Goal: Information Seeking & Learning: Find specific fact

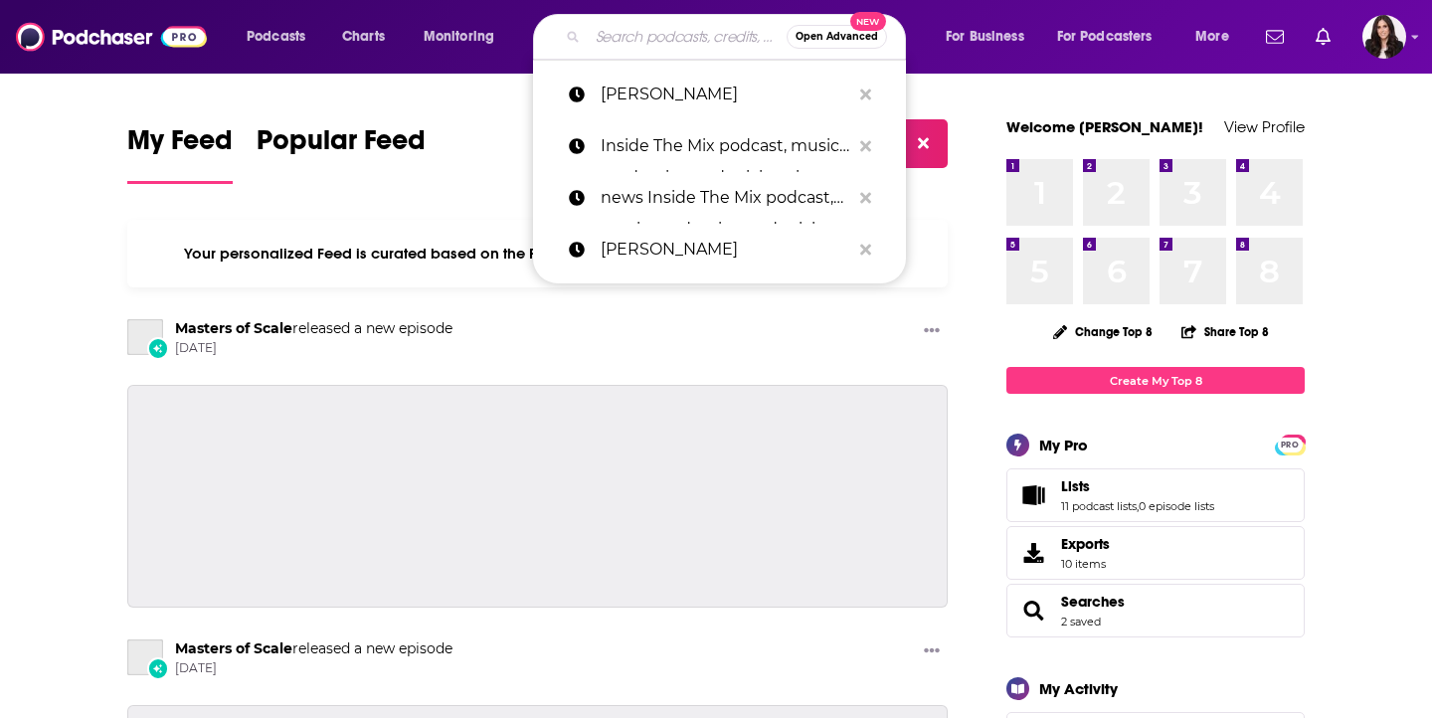
click at [593, 51] on input "Search podcasts, credits, & more..." at bounding box center [687, 37] width 199 height 32
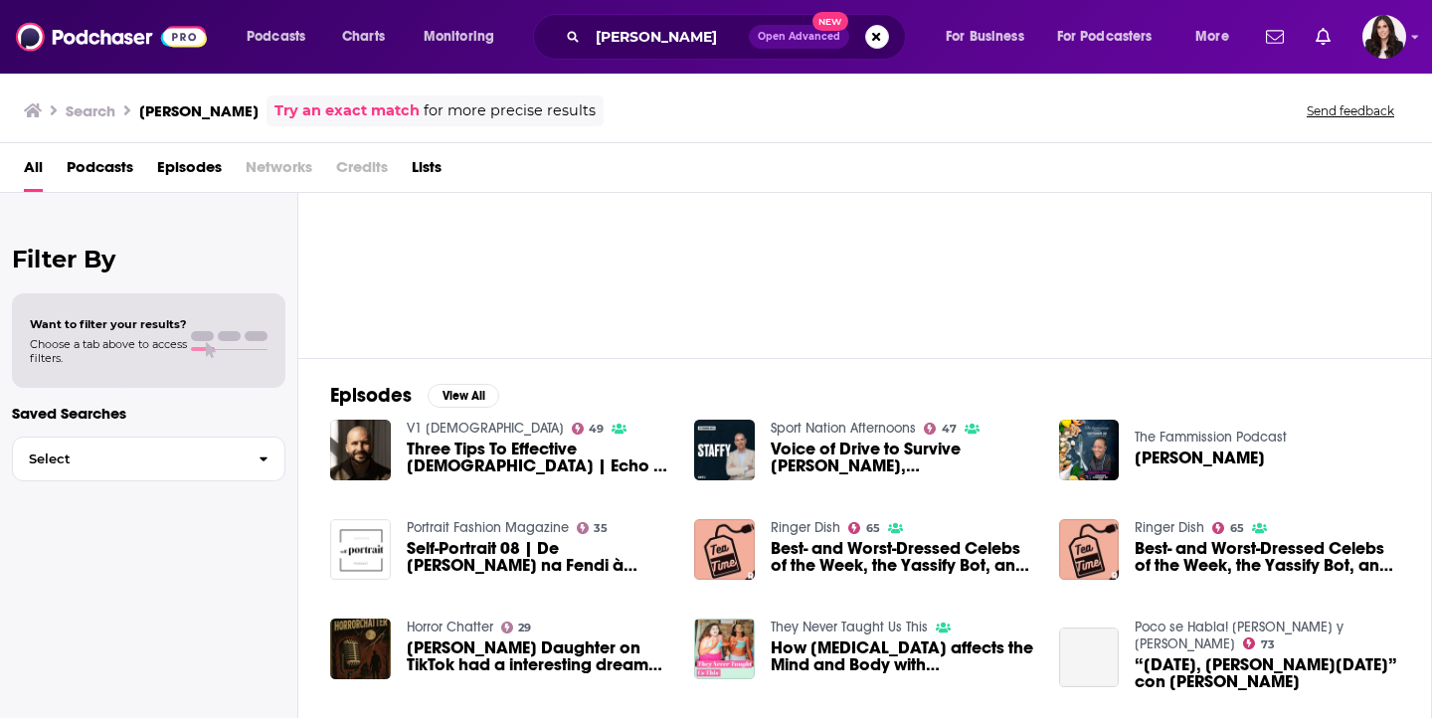
scroll to position [113, 0]
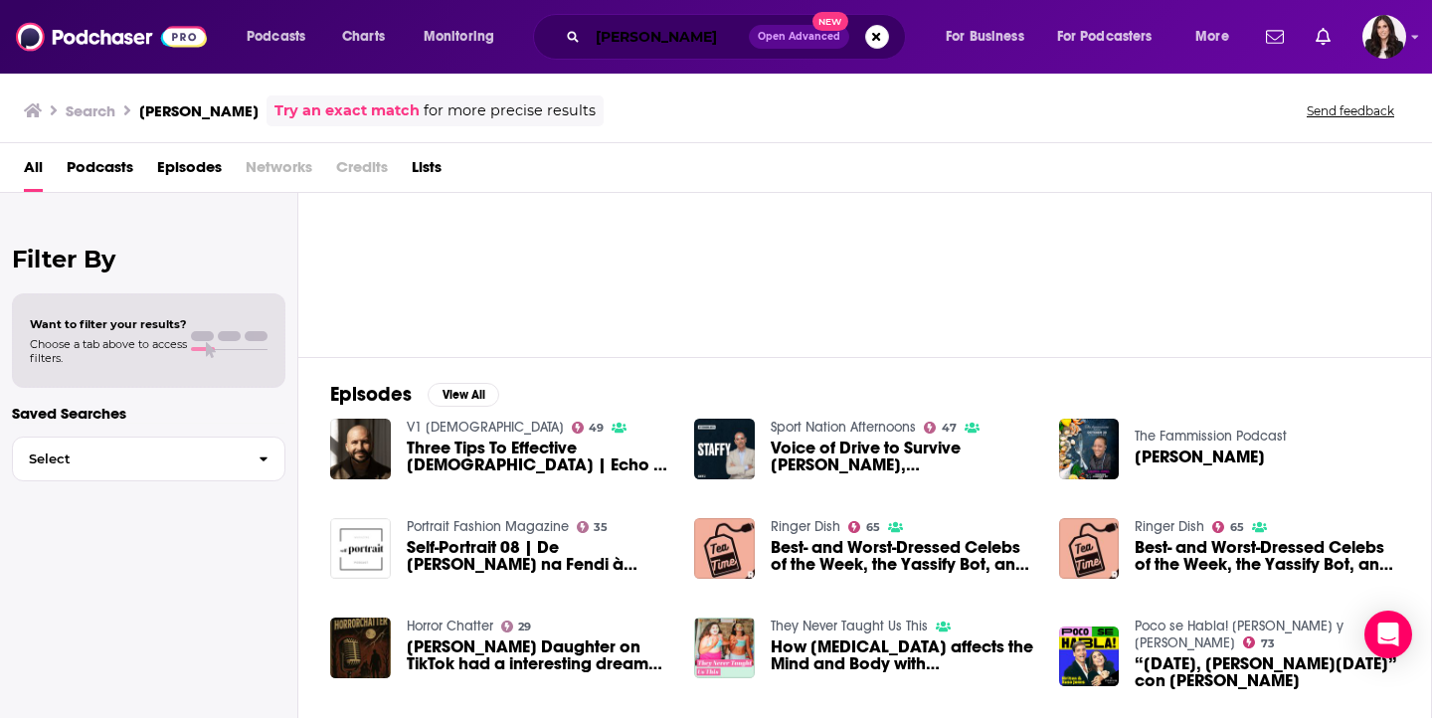
click at [694, 33] on input "[PERSON_NAME]" at bounding box center [668, 37] width 161 height 32
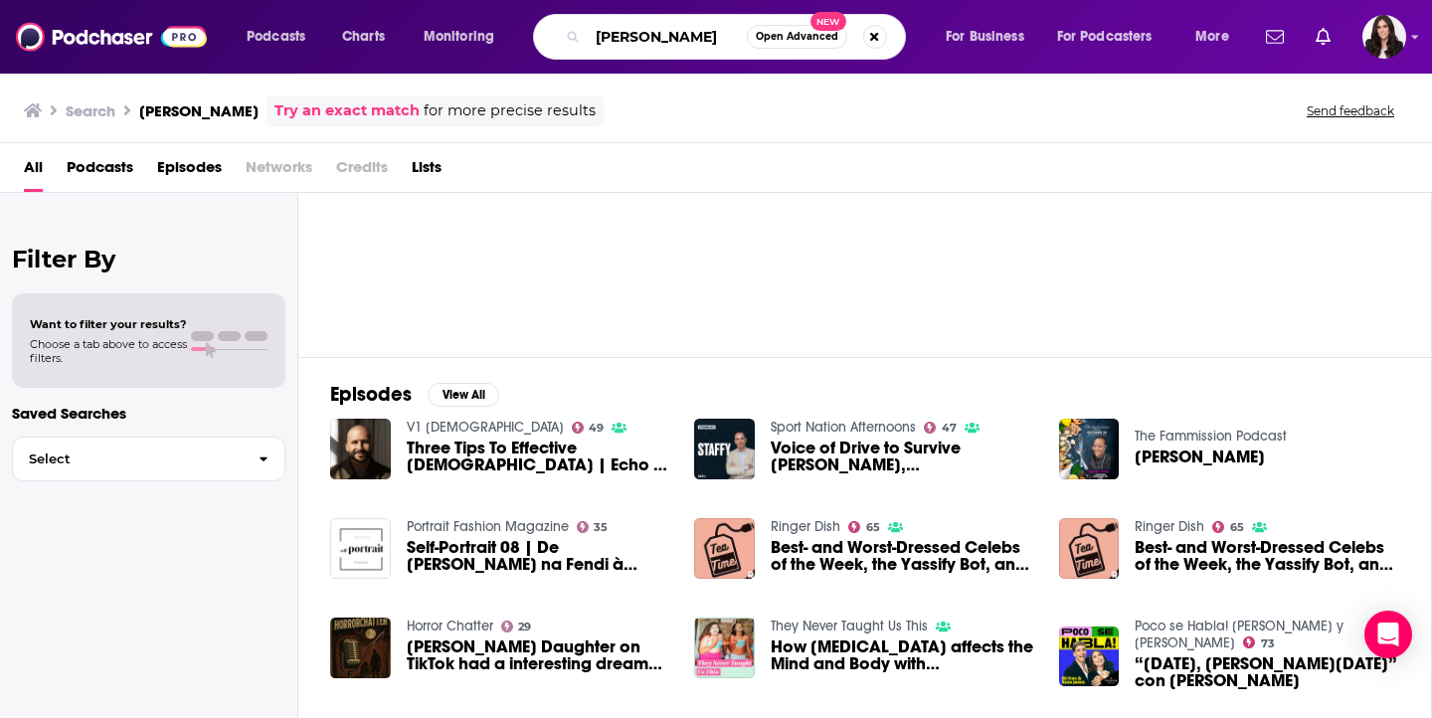
click at [694, 33] on input "[PERSON_NAME]" at bounding box center [667, 37] width 159 height 32
paste input "[PERSON_NAME]"
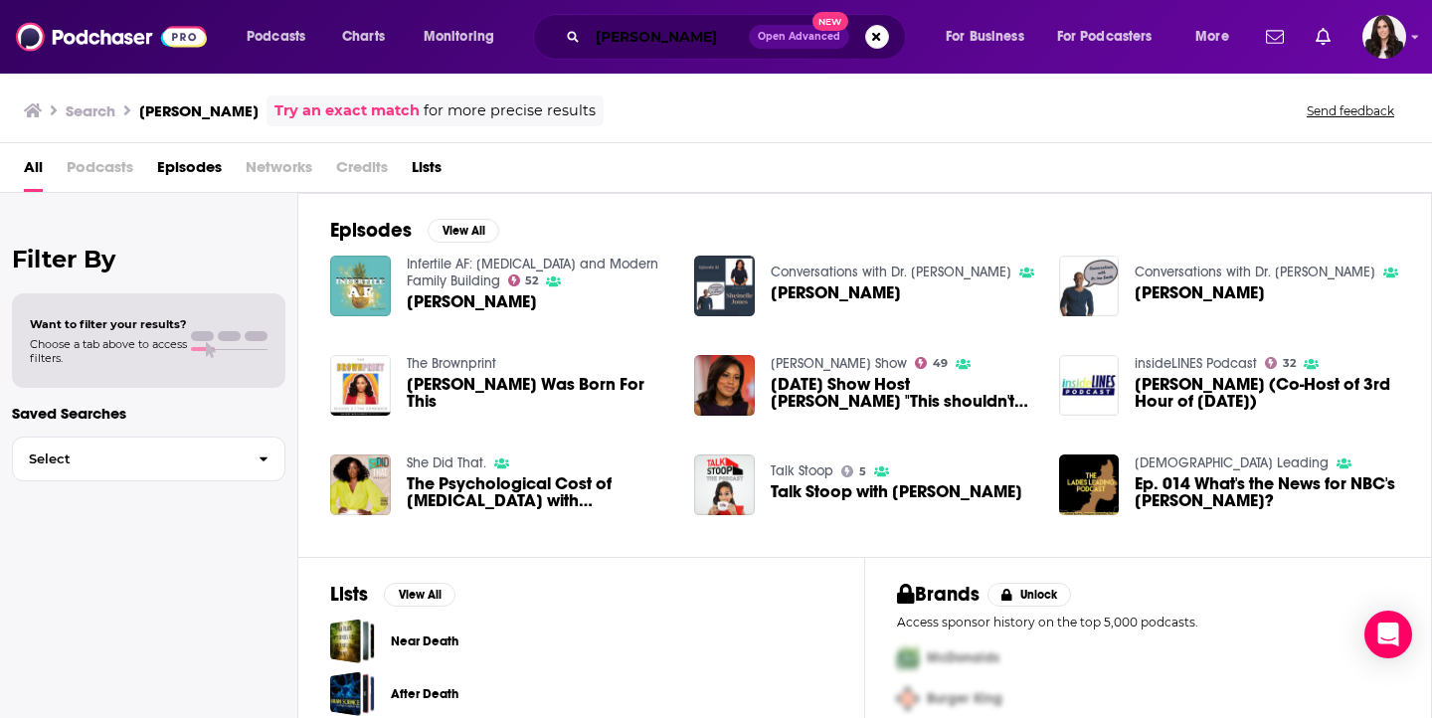
click at [696, 31] on input "[PERSON_NAME]" at bounding box center [668, 37] width 161 height 32
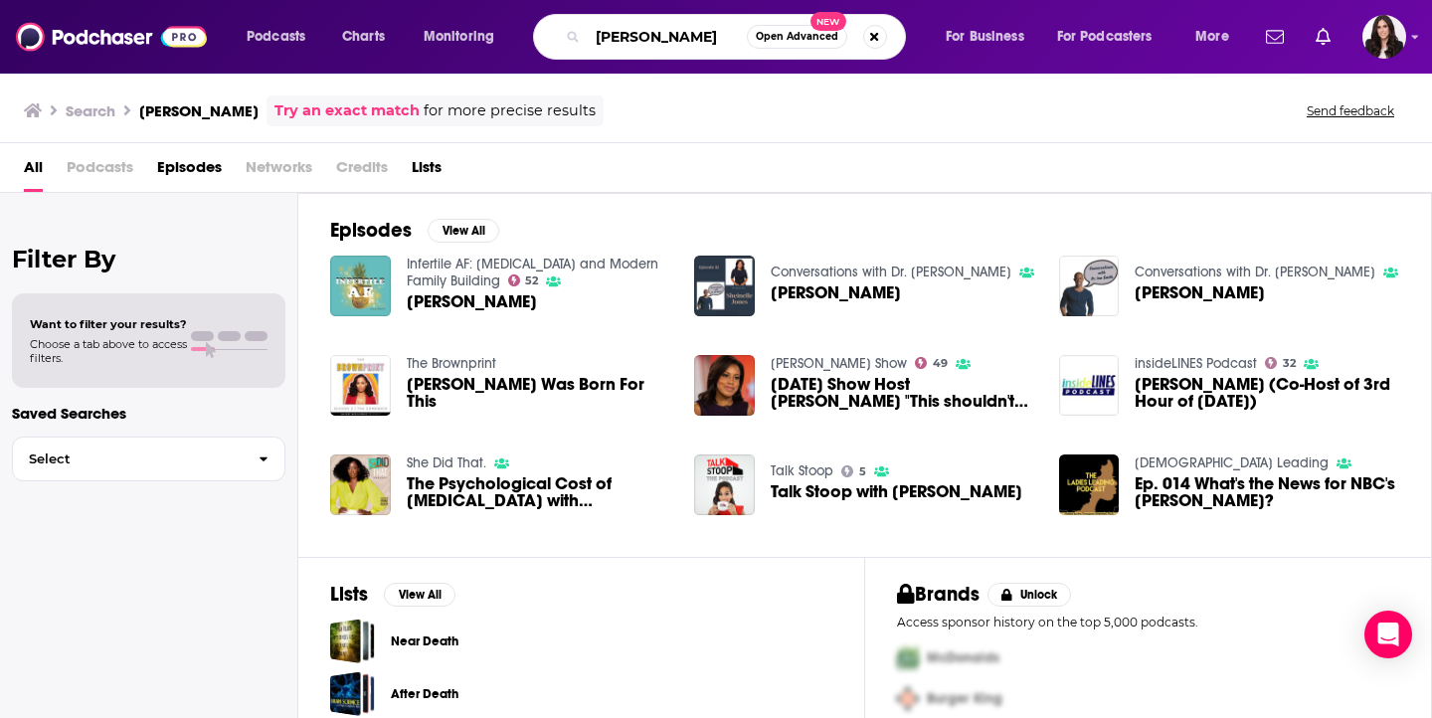
click at [696, 31] on input "[PERSON_NAME]" at bounding box center [667, 37] width 159 height 32
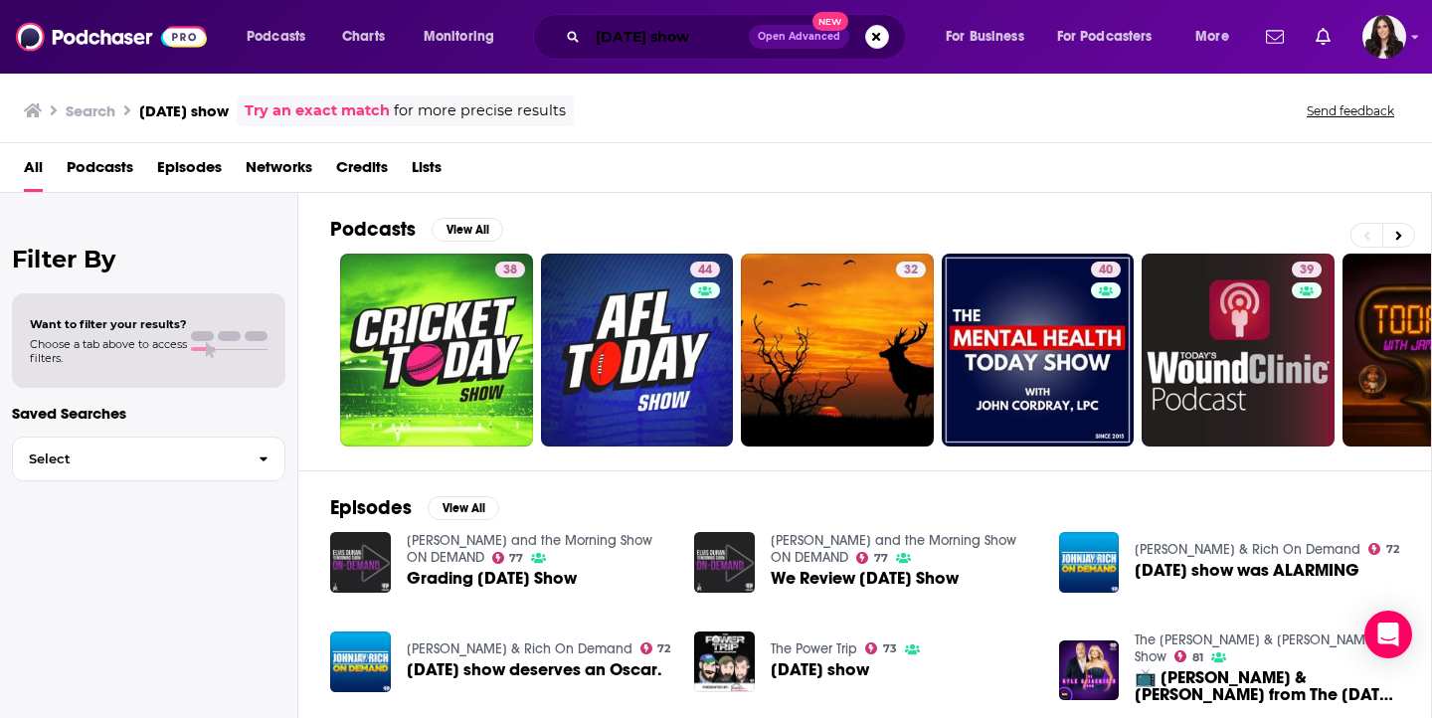
click at [607, 39] on input "[DATE] show" at bounding box center [668, 37] width 161 height 32
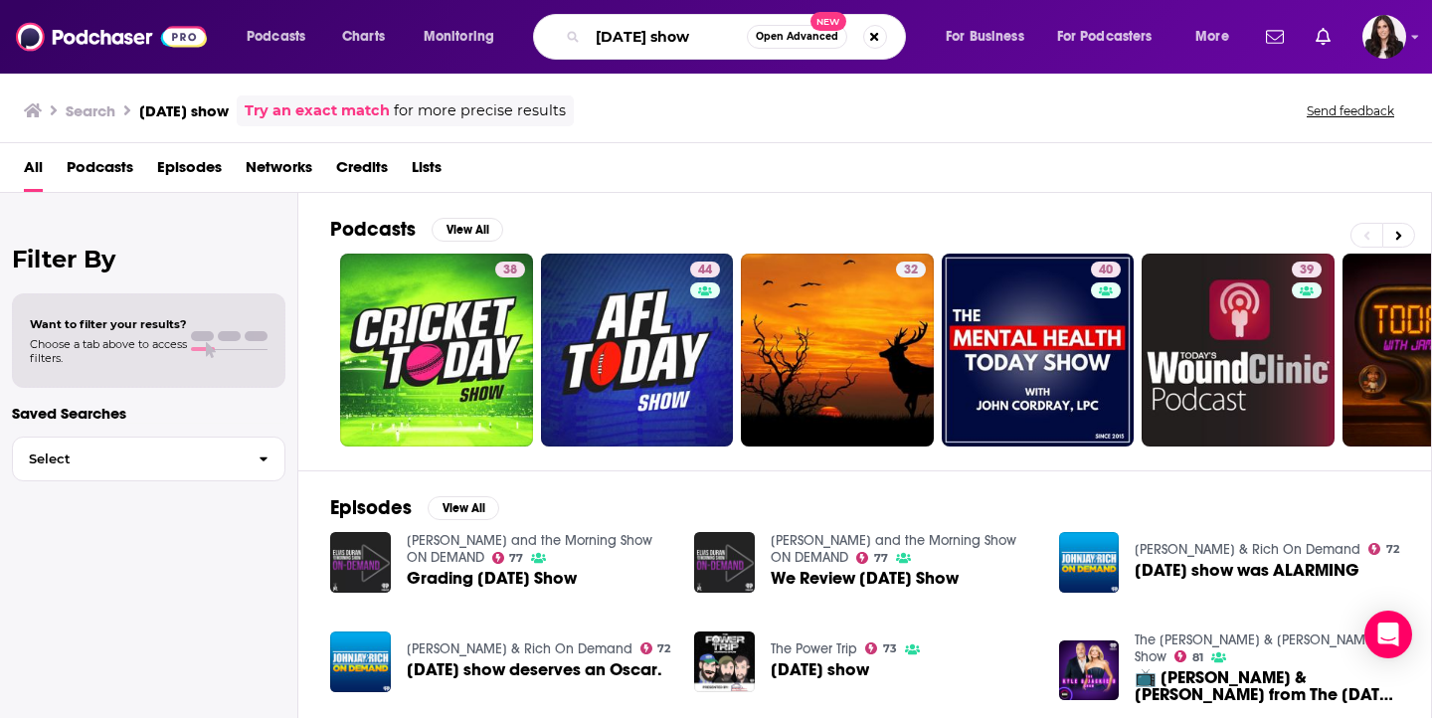
click at [607, 39] on input "[DATE] show" at bounding box center [667, 37] width 159 height 32
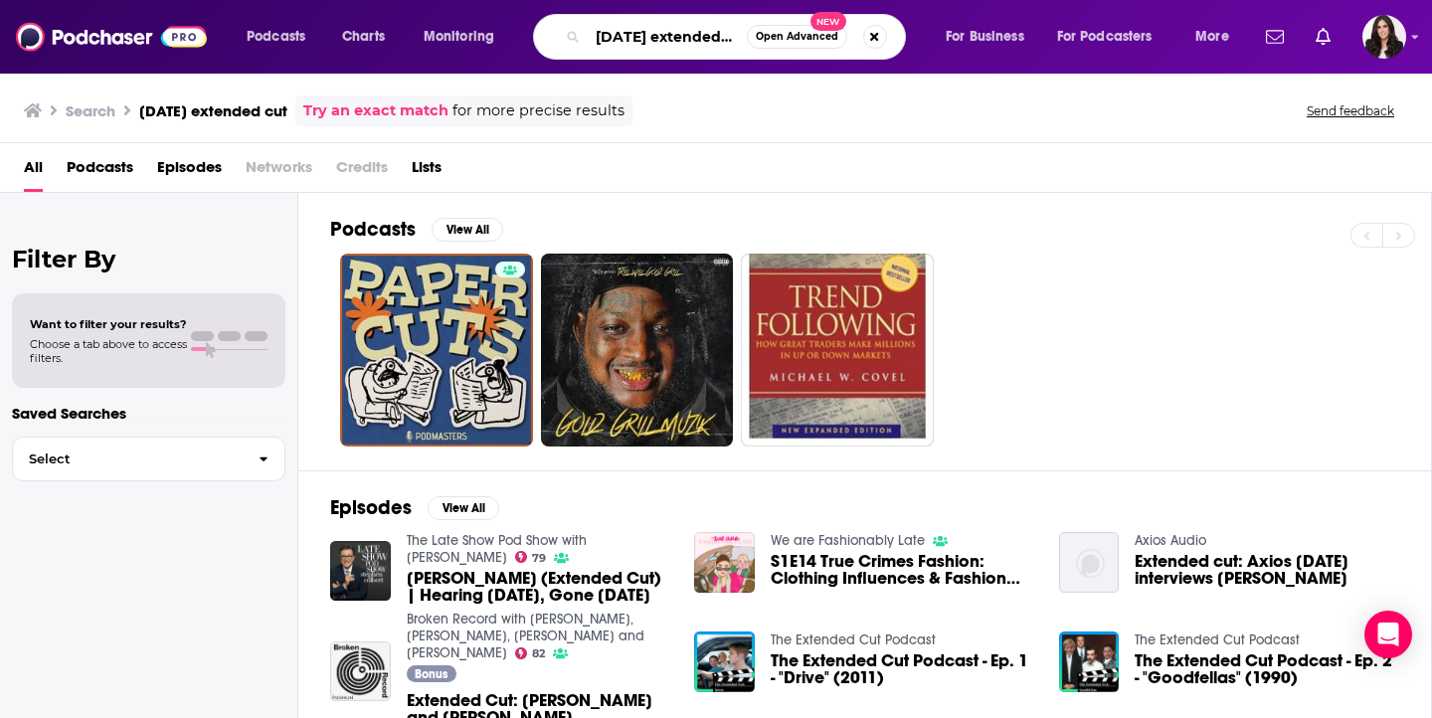
click at [648, 47] on input "[DATE] extended cut" at bounding box center [667, 37] width 159 height 32
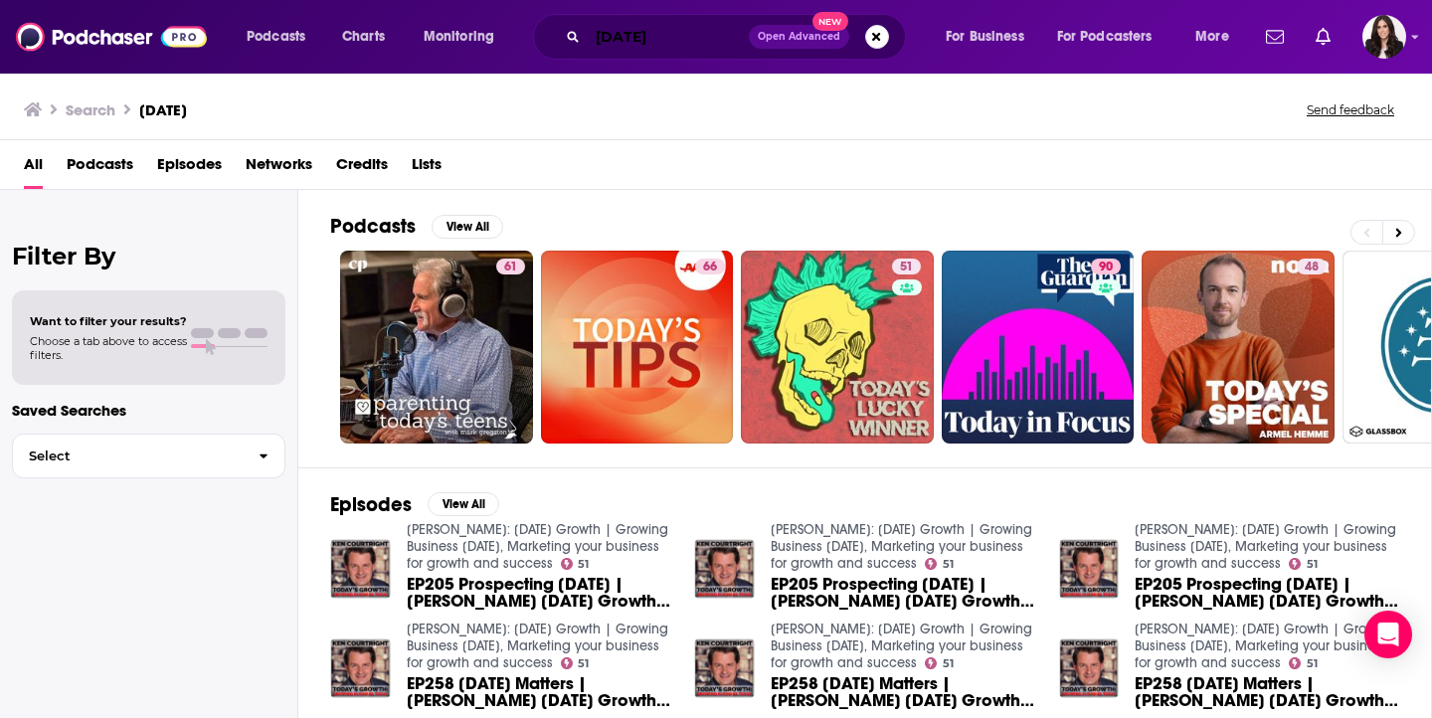
click at [698, 22] on input "[DATE]" at bounding box center [668, 37] width 161 height 32
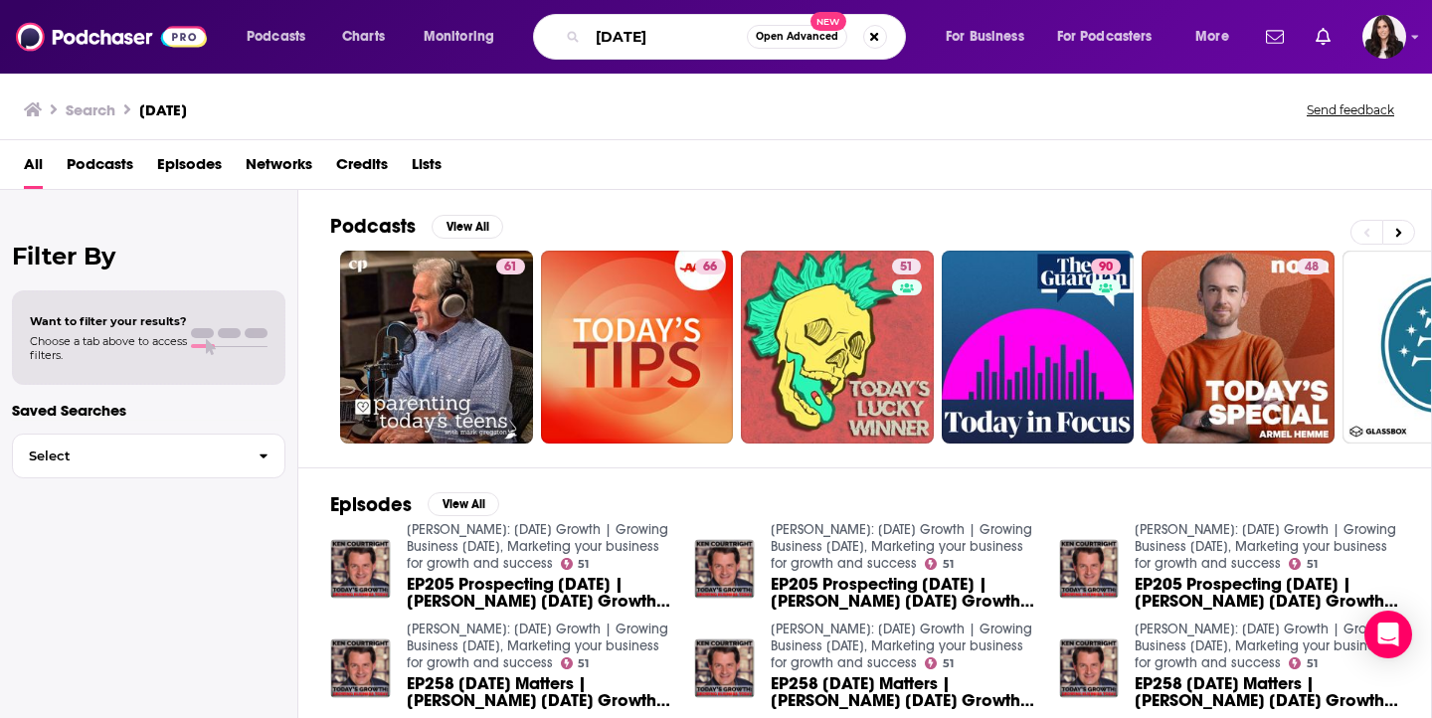
click at [698, 22] on input "[DATE]" at bounding box center [667, 37] width 159 height 32
paste input "[PERSON_NAME]"
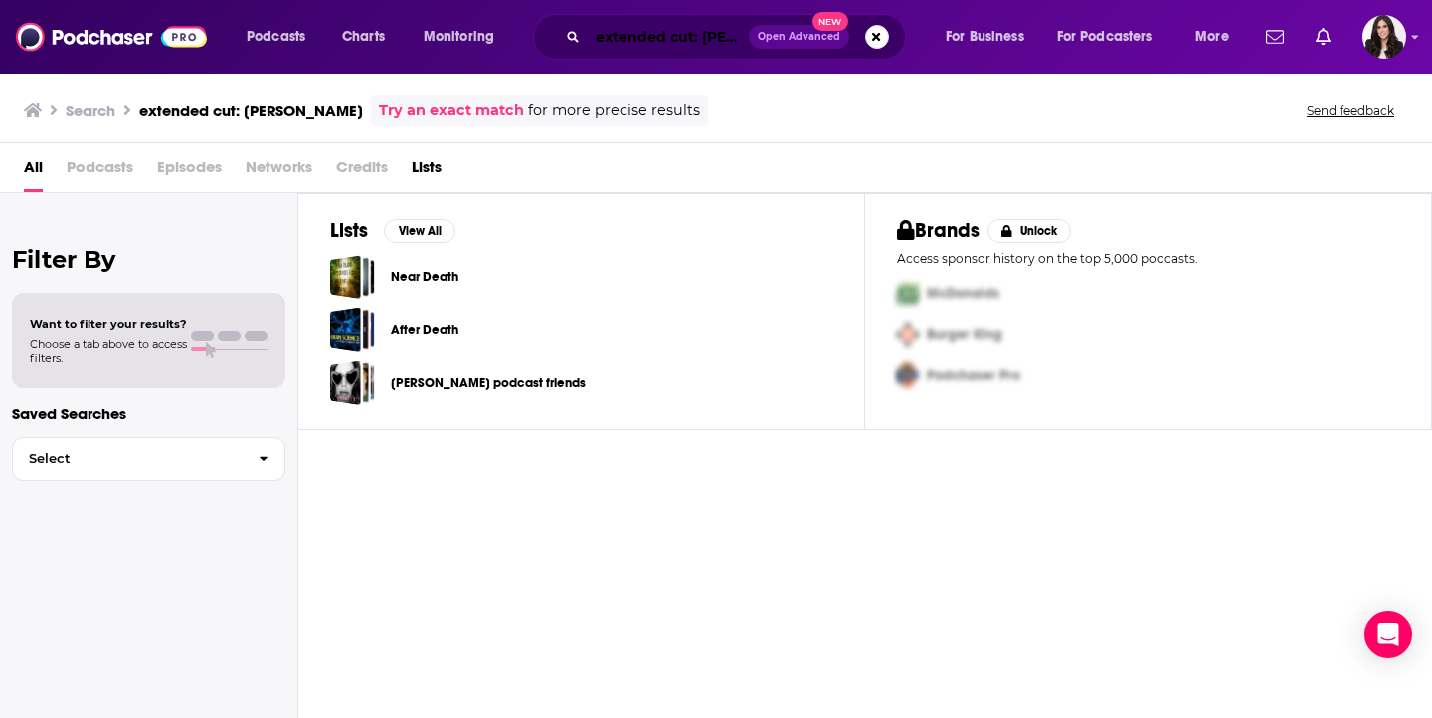
click at [704, 37] on input "extended cut: [PERSON_NAME]" at bounding box center [668, 37] width 161 height 32
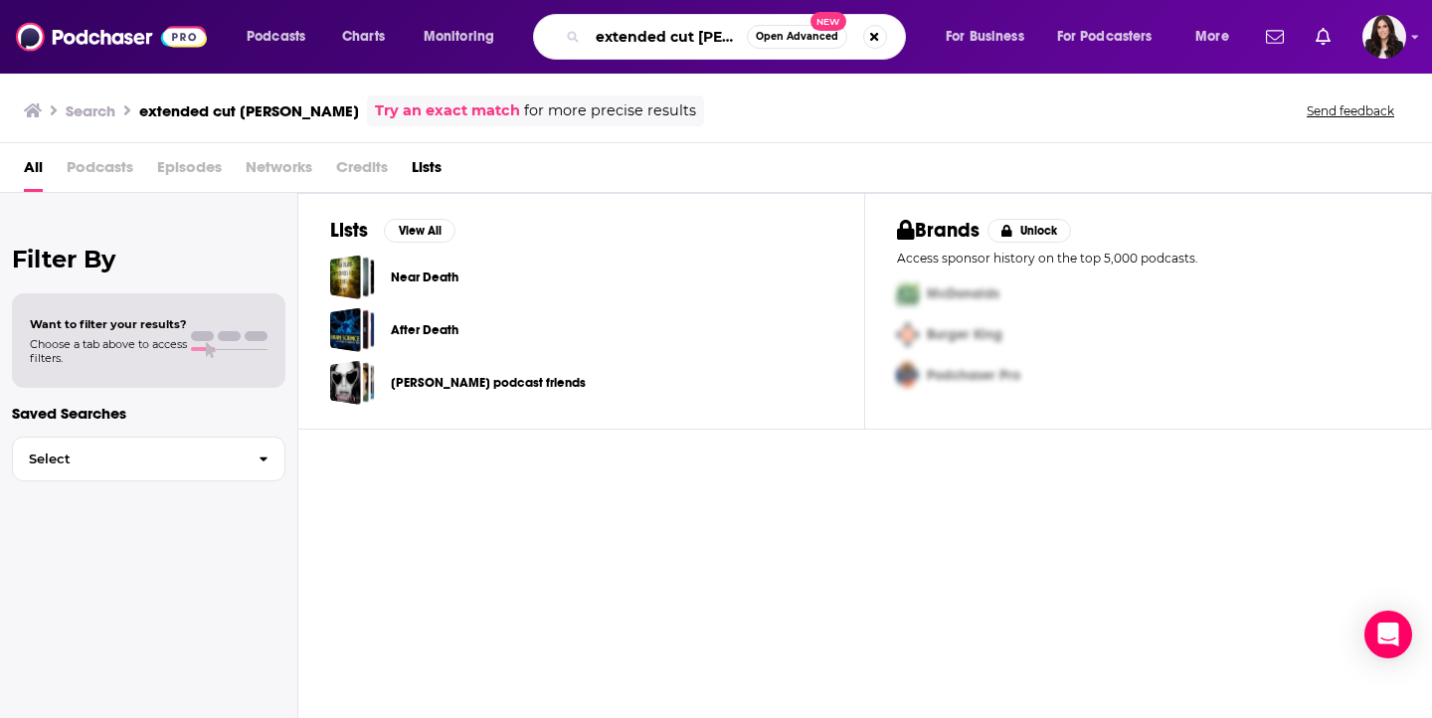
click at [707, 39] on input "extended cut [PERSON_NAME]" at bounding box center [667, 37] width 159 height 32
paste input "Search podcasts, credits, & more..."
type input "[PERSON_NAME]"
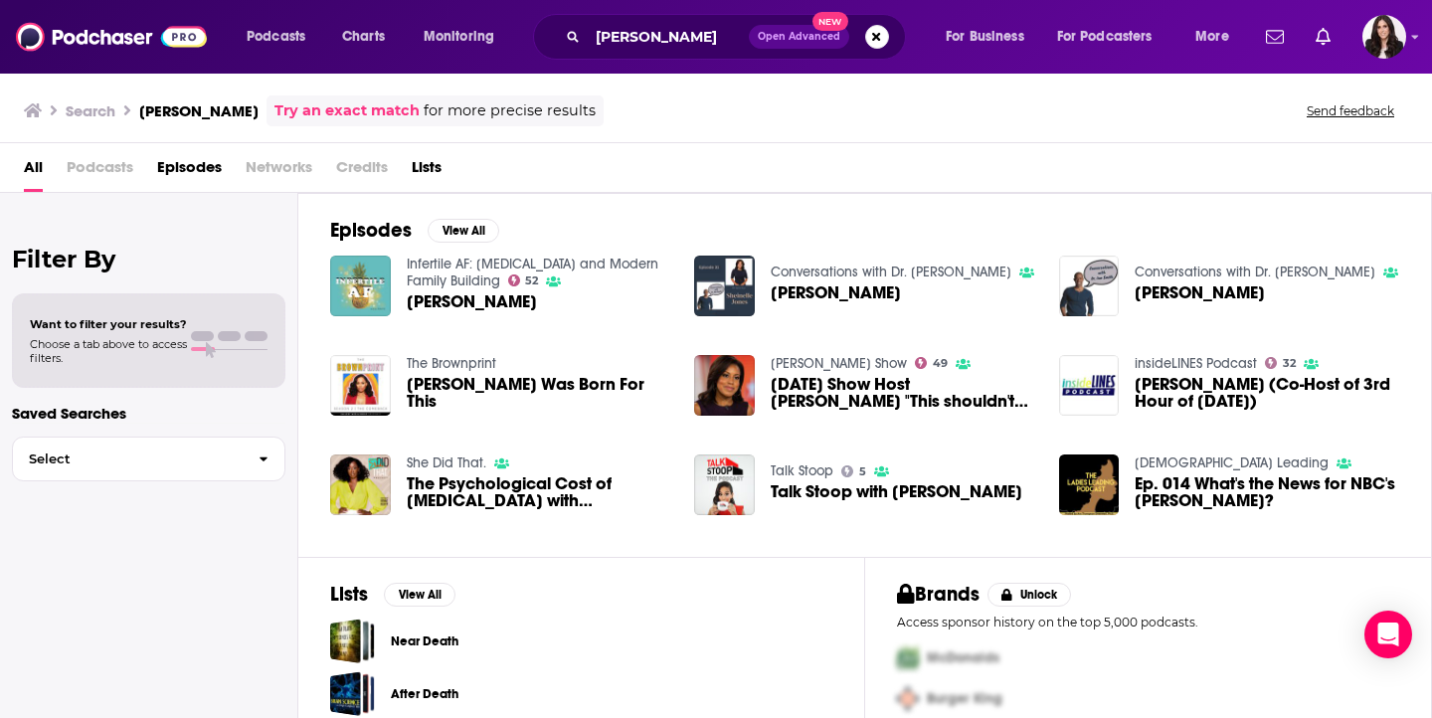
click at [195, 169] on span "Episodes" at bounding box center [189, 171] width 65 height 41
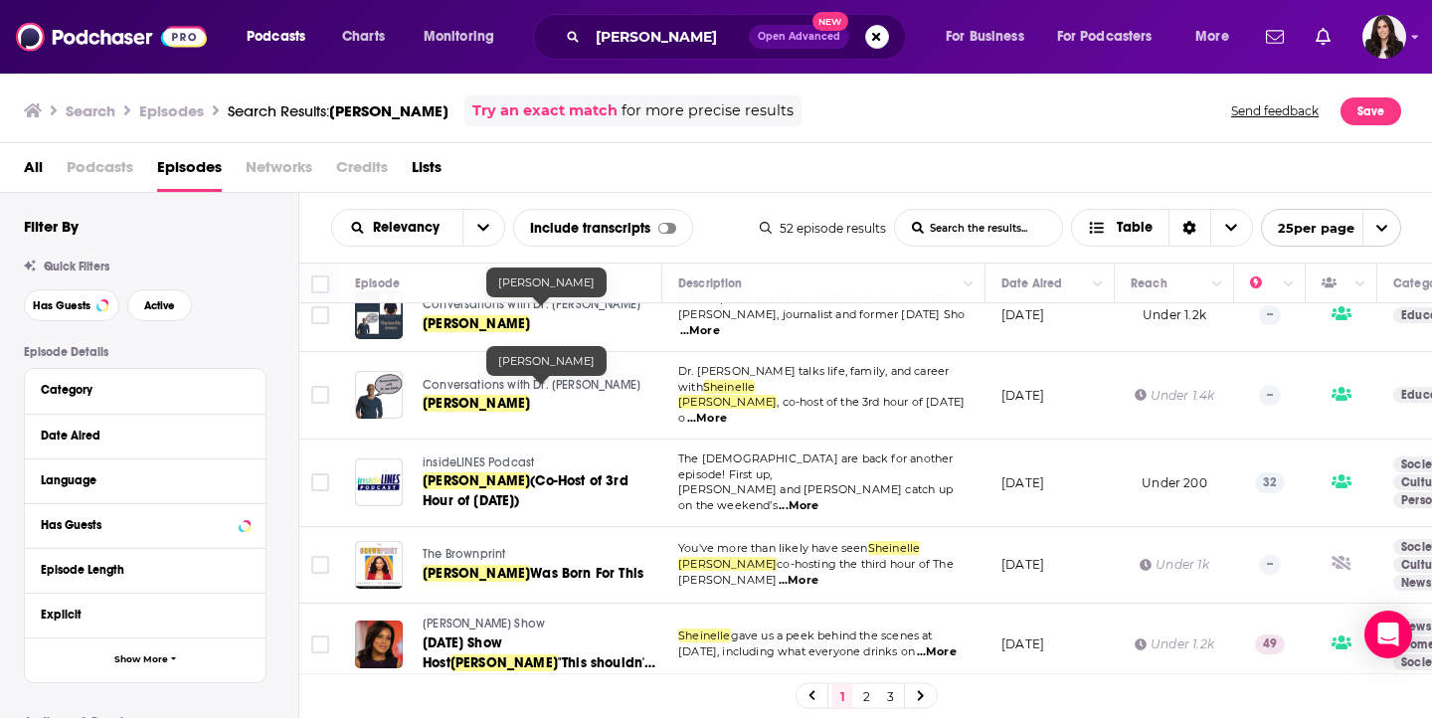
scroll to position [114, 0]
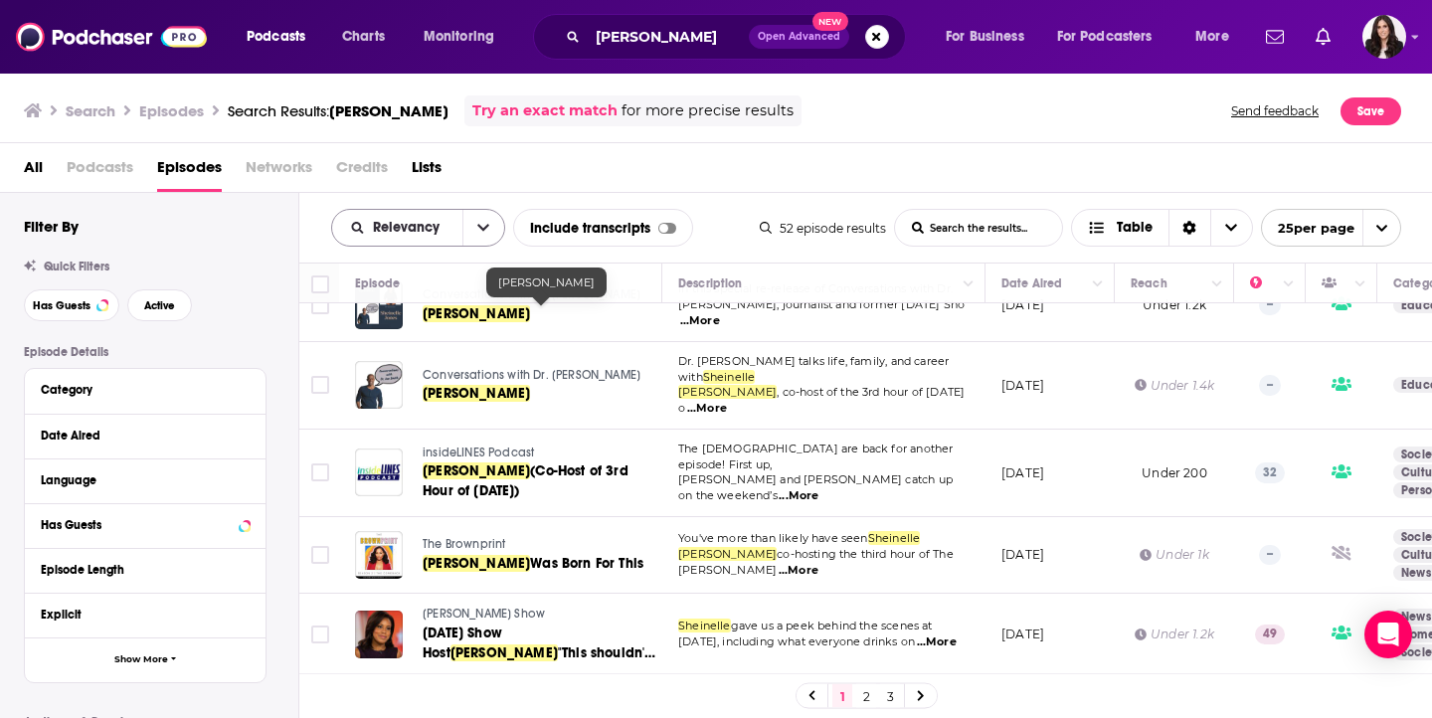
click at [436, 227] on span "Relevancy" at bounding box center [410, 228] width 74 height 14
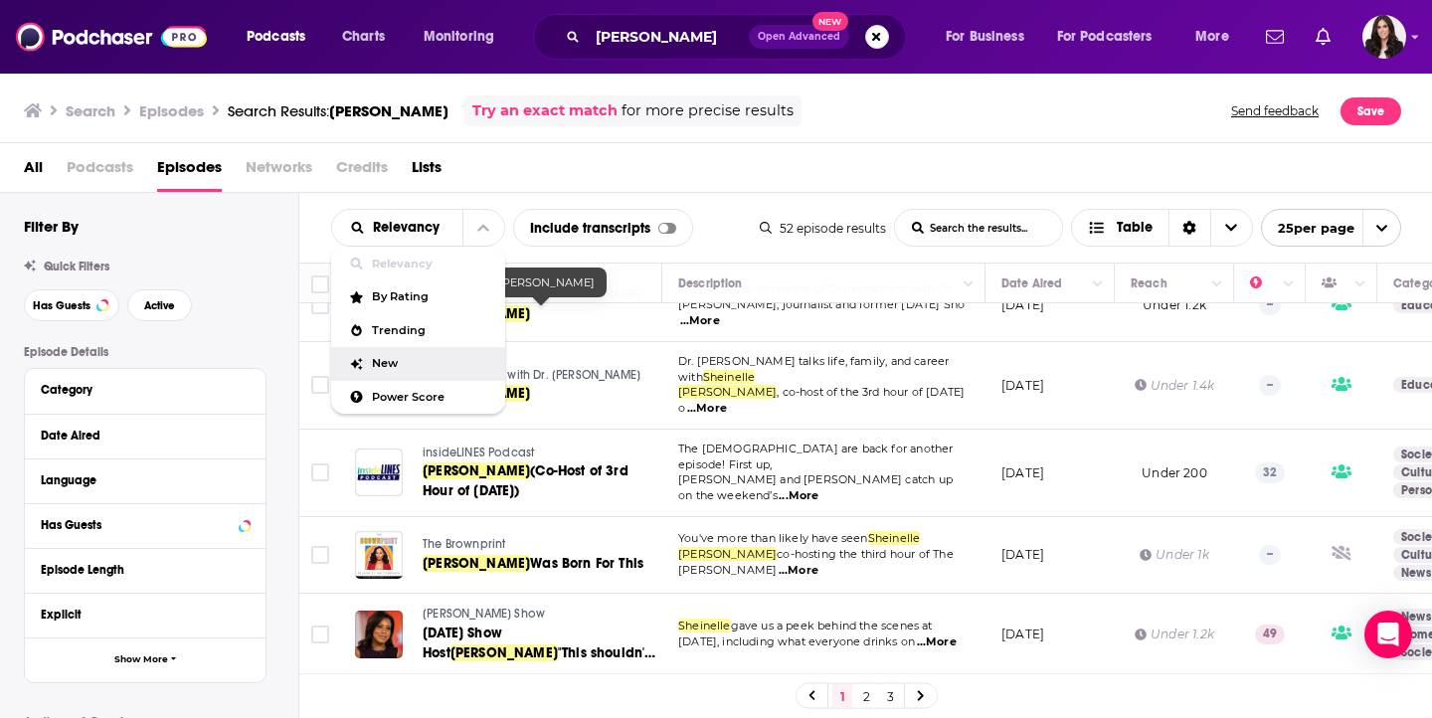
click at [435, 366] on span "New" at bounding box center [430, 363] width 117 height 11
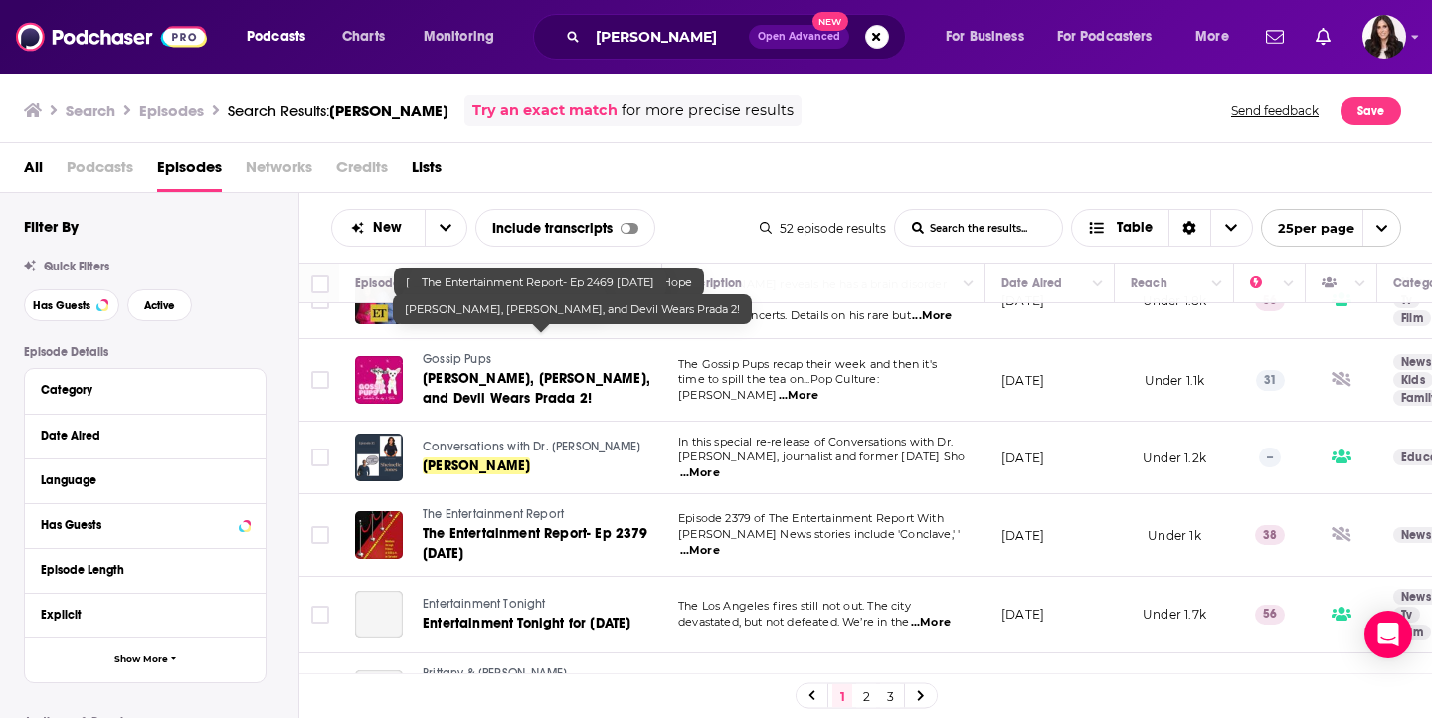
scroll to position [1635, 0]
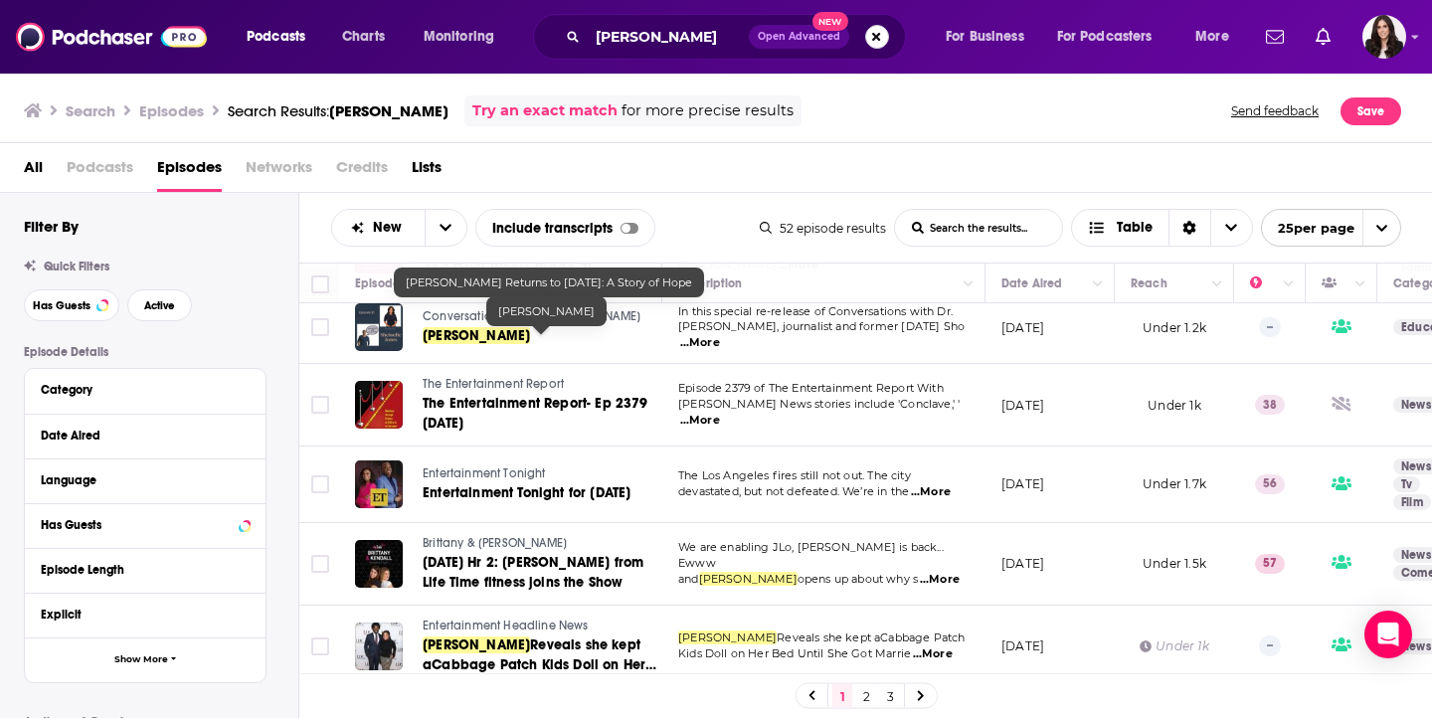
click at [874, 42] on button "Search podcasts, credits, & more..." at bounding box center [877, 37] width 24 height 24
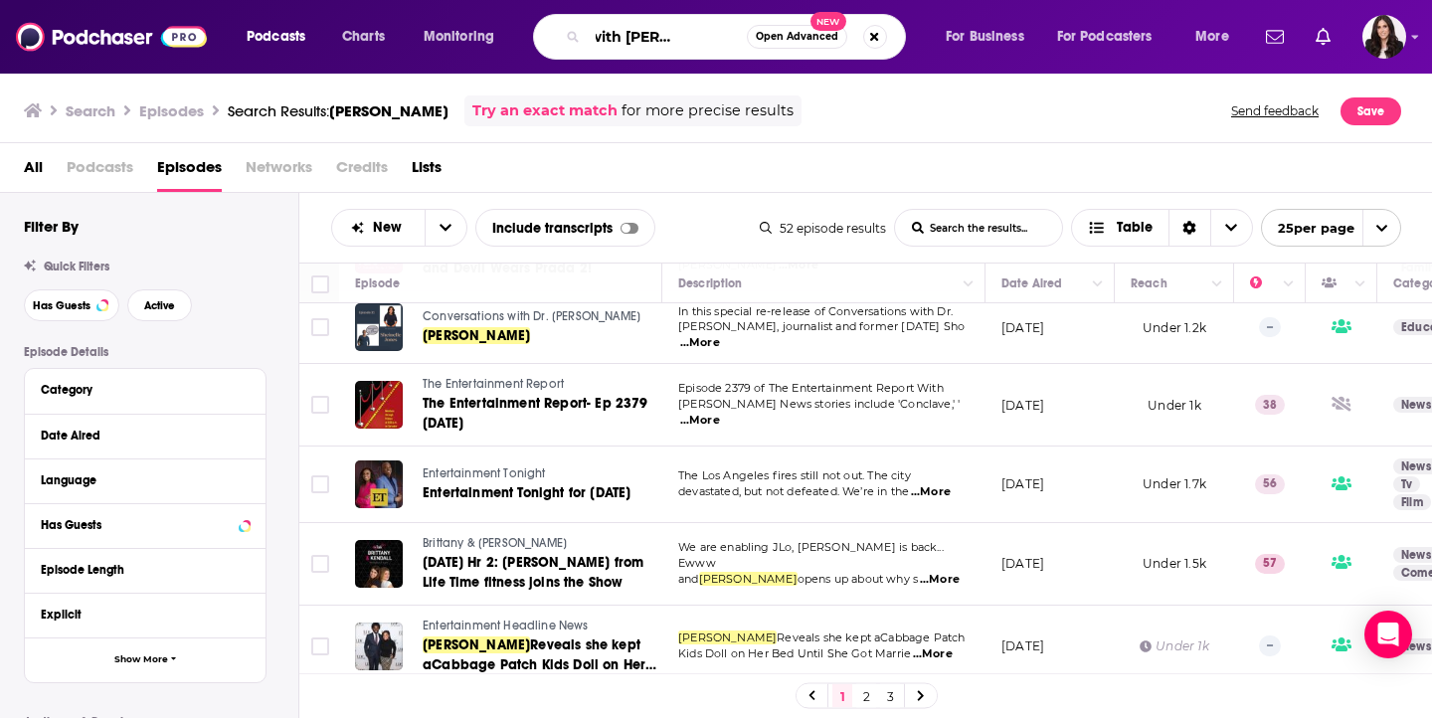
scroll to position [0, 70]
type input "[DATE] with [PERSON_NAME] and friends"
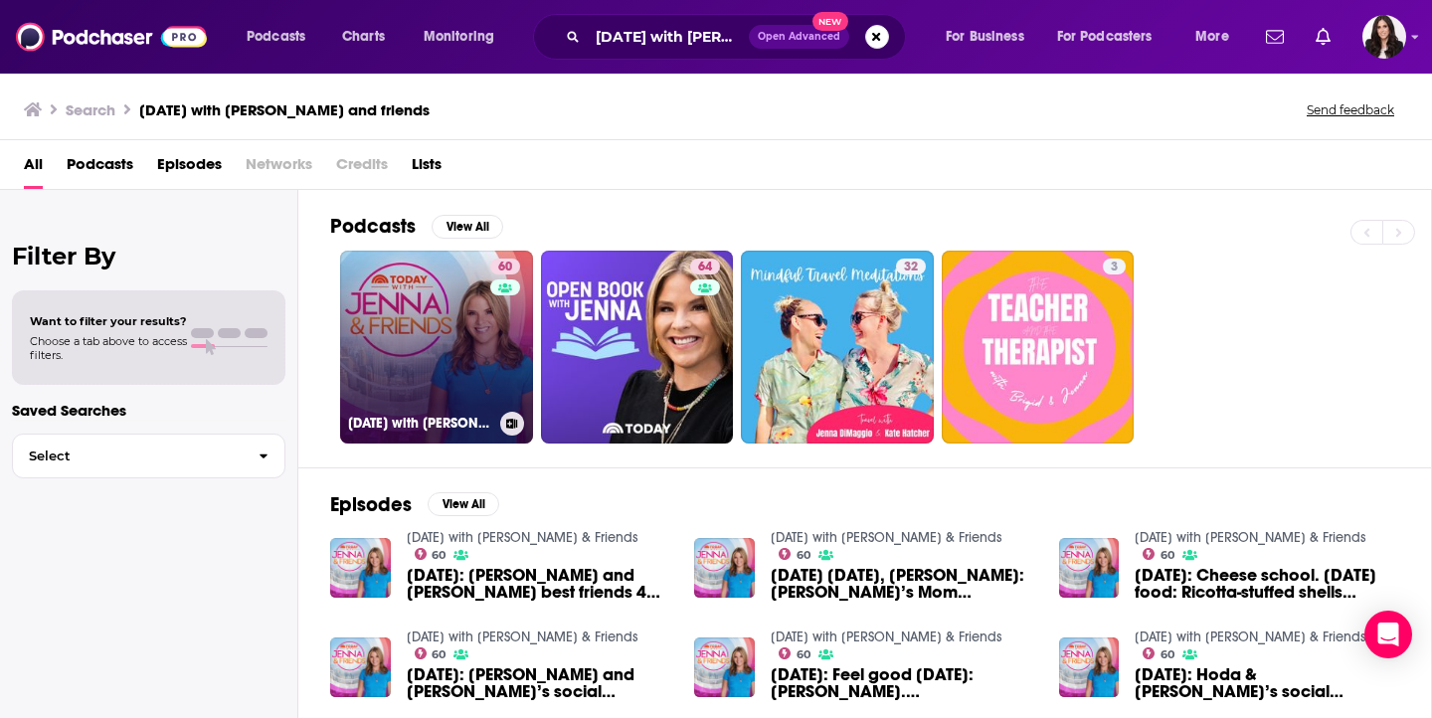
click at [409, 299] on link "60 [DATE] with [PERSON_NAME] & Friends" at bounding box center [436, 347] width 193 height 193
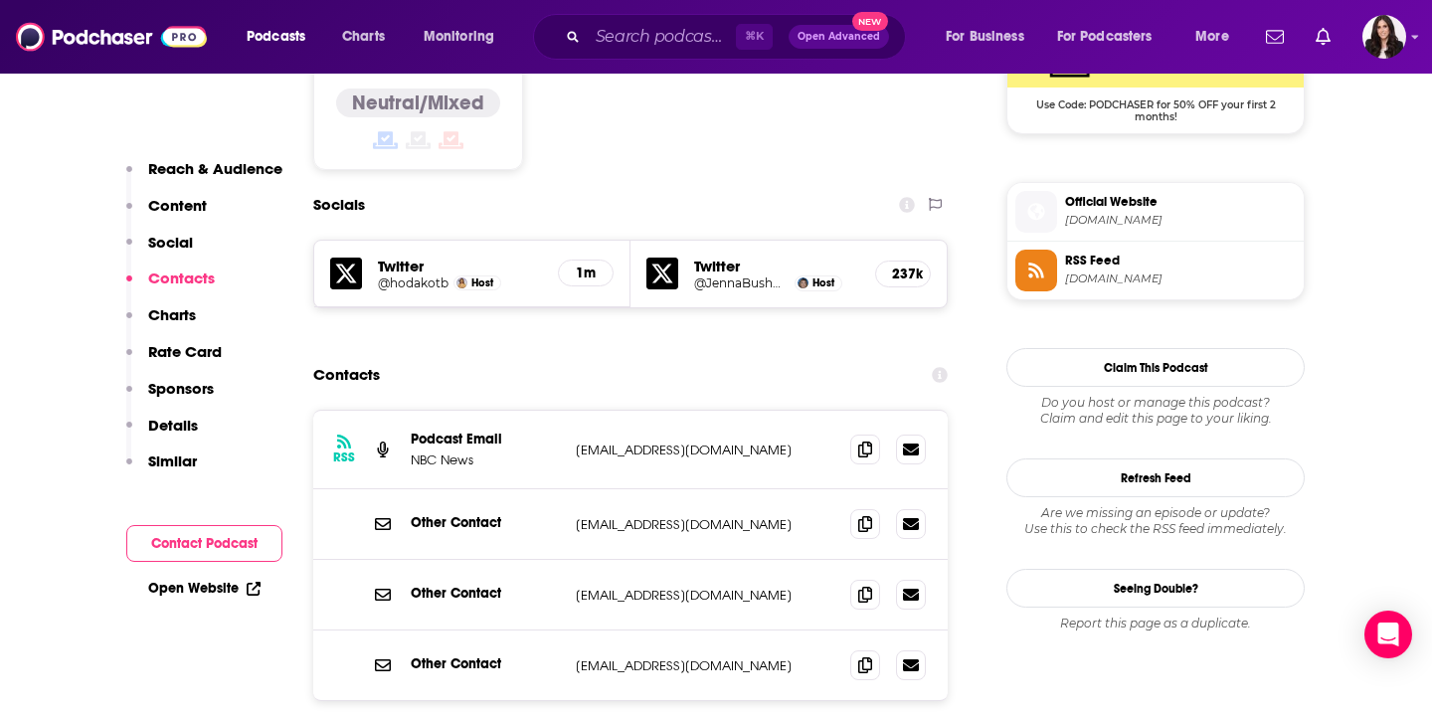
scroll to position [1704, 0]
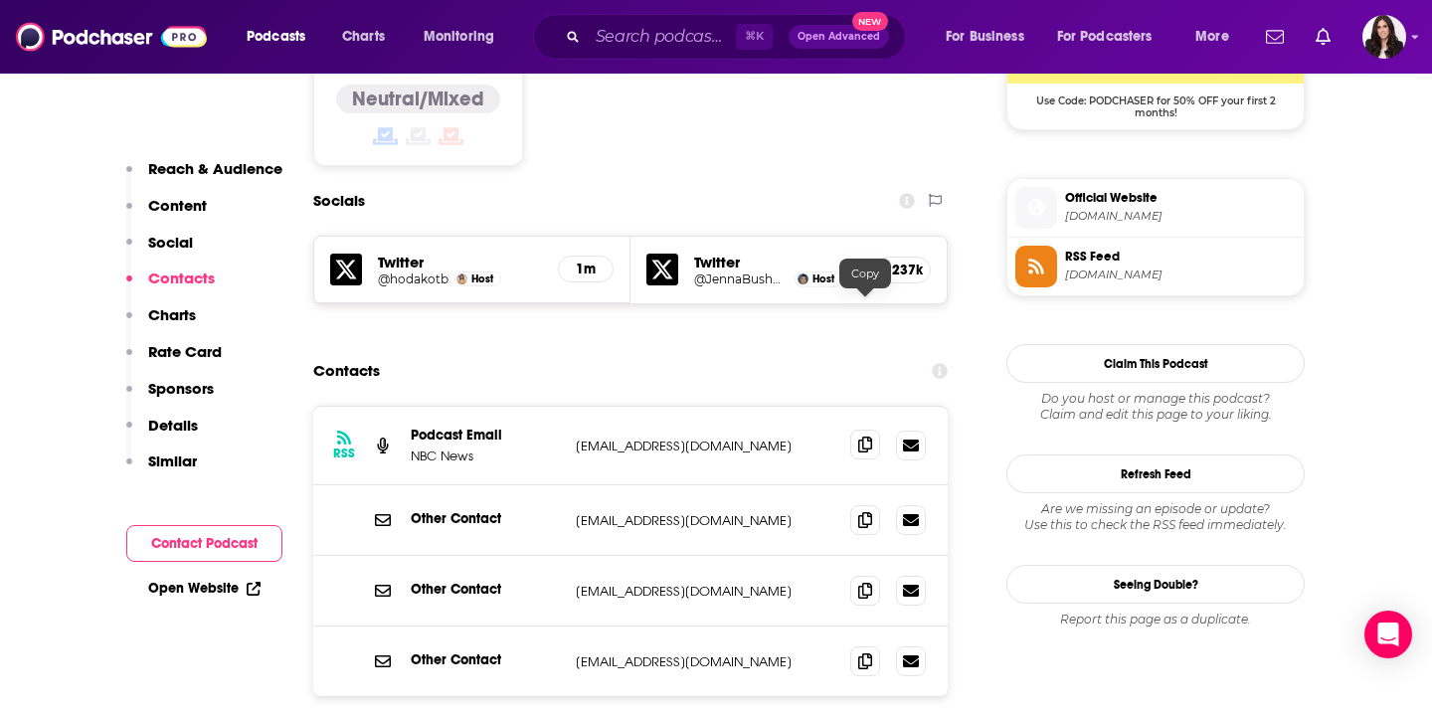
click at [871, 437] on icon at bounding box center [865, 445] width 14 height 16
click at [636, 55] on div "⌘ K Open Advanced New" at bounding box center [719, 37] width 373 height 46
click at [631, 45] on input "Search podcasts, credits, & more..." at bounding box center [662, 37] width 148 height 32
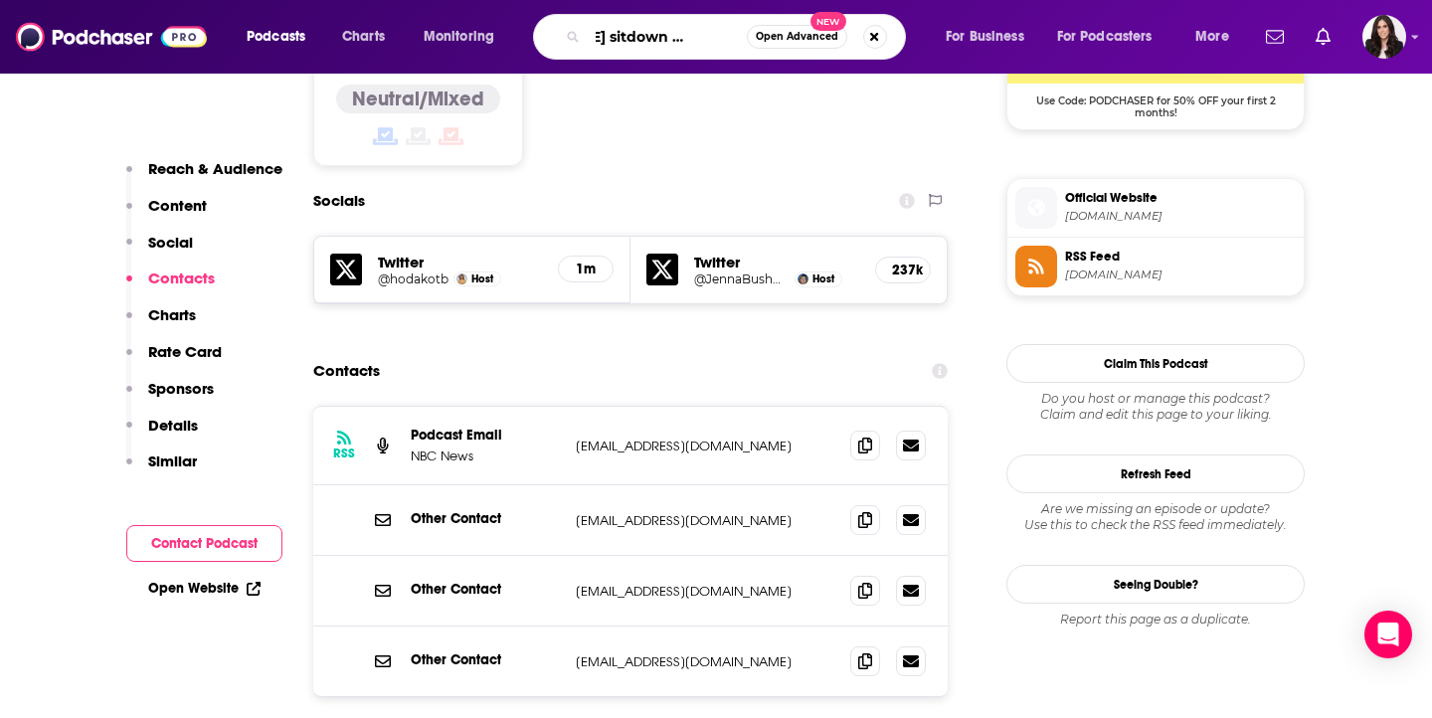
type input "[DATE] sitdown with [PERSON_NAME]"
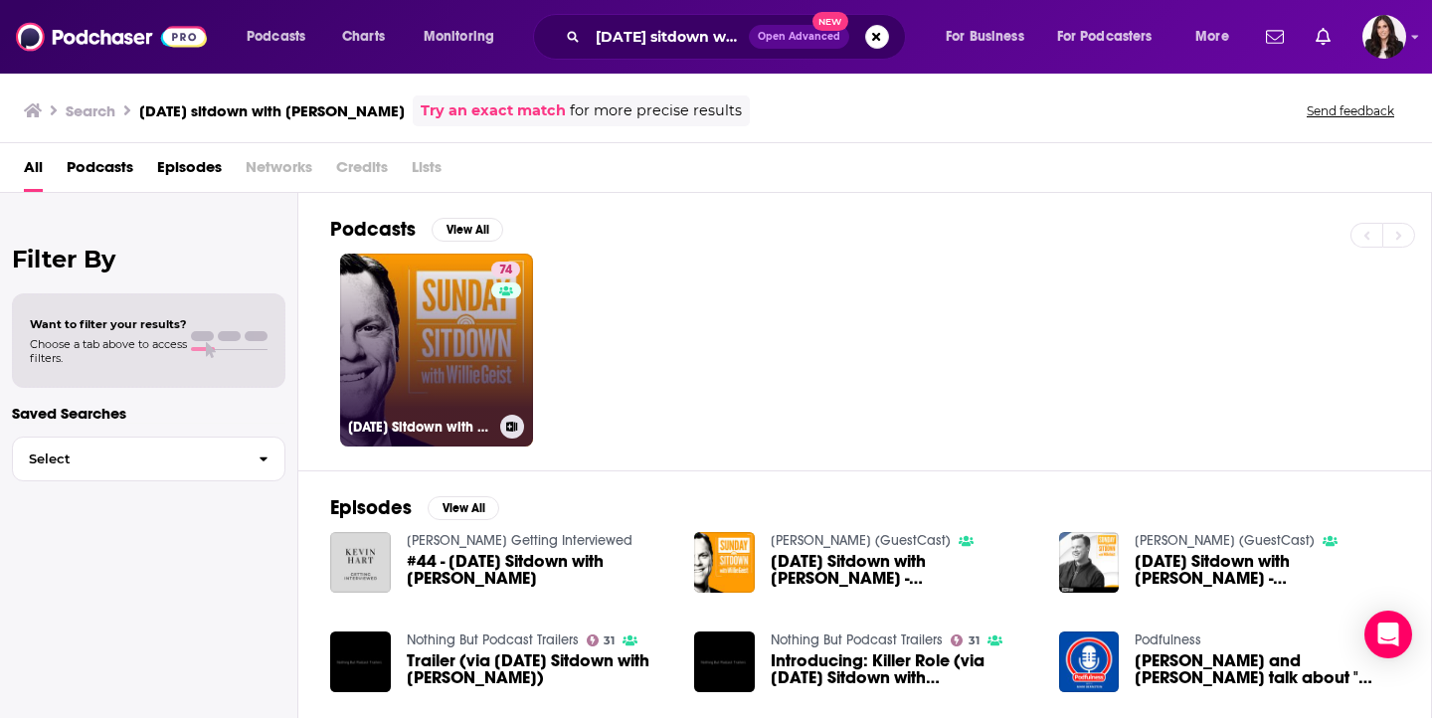
click at [421, 351] on link "74 [DATE] Sitdown with [PERSON_NAME]" at bounding box center [436, 350] width 193 height 193
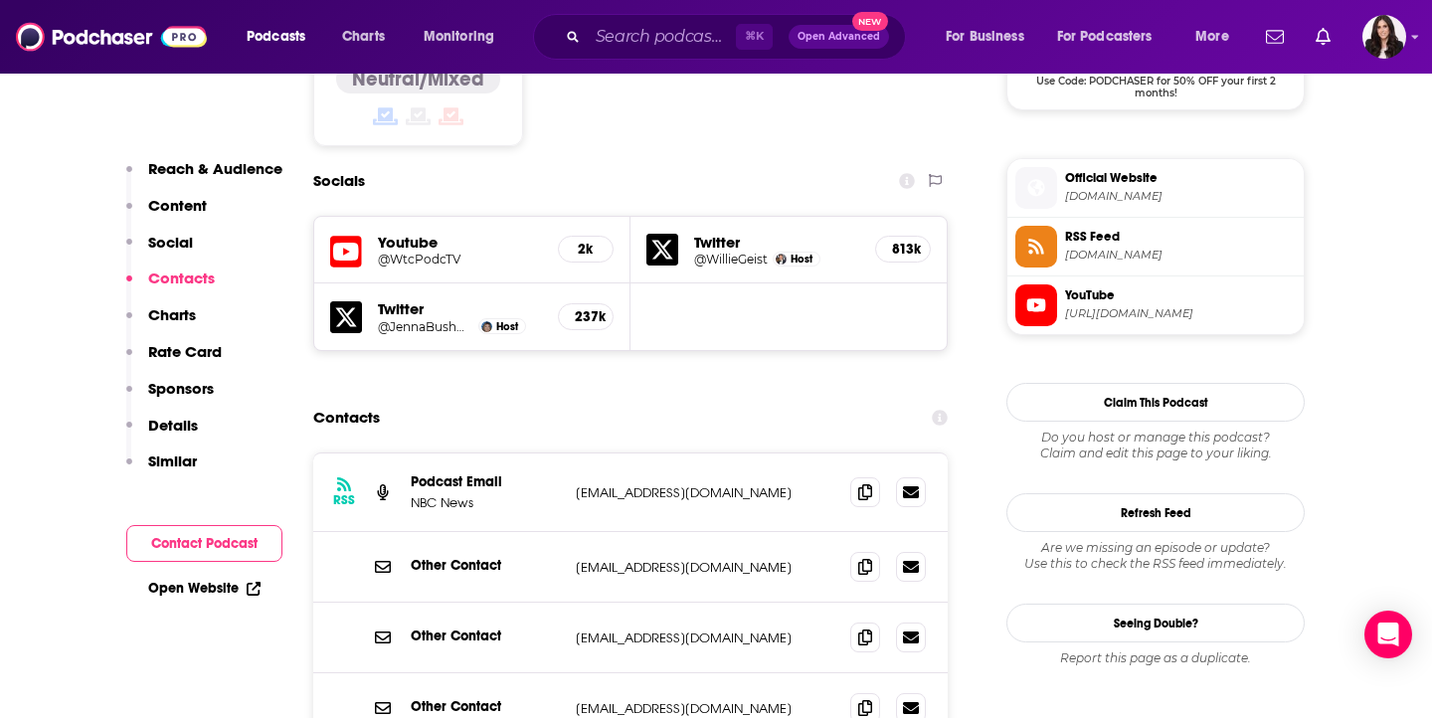
scroll to position [1726, 0]
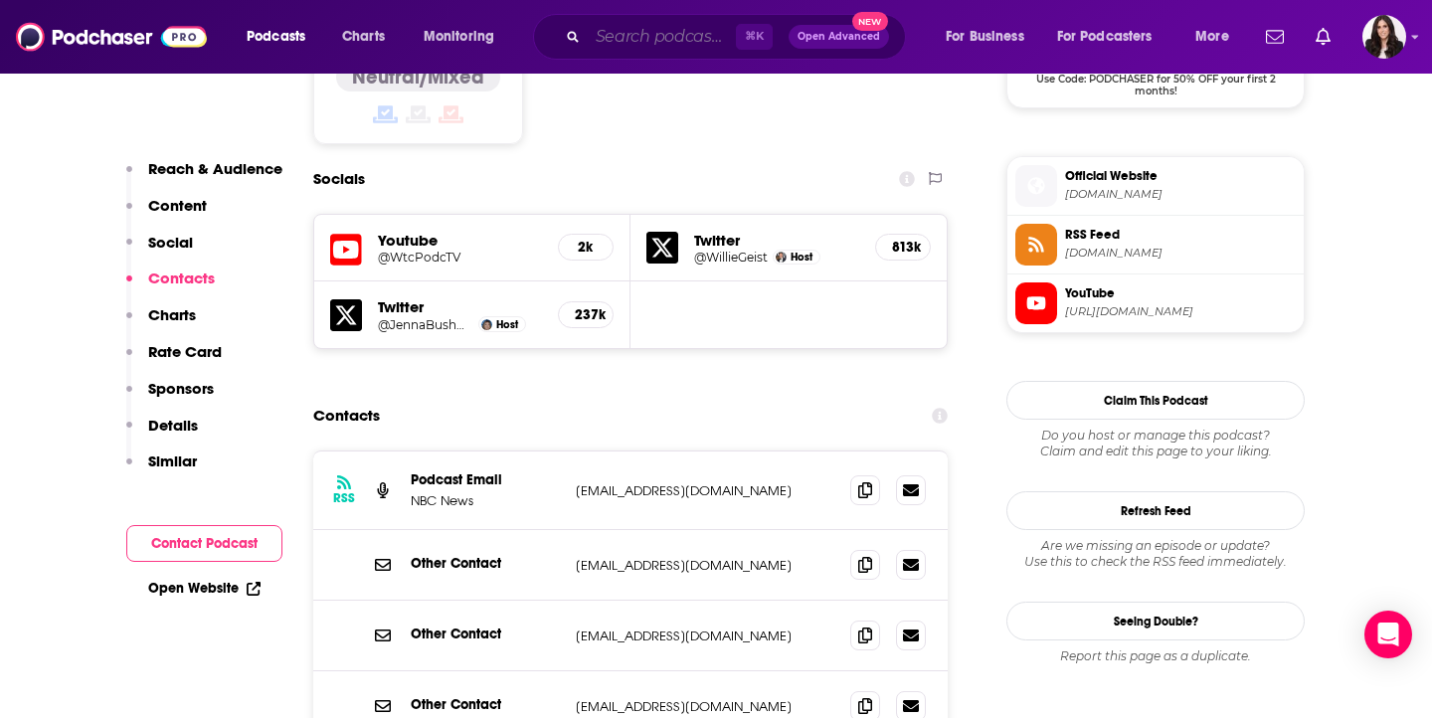
click at [660, 32] on input "Search podcasts, credits, & more..." at bounding box center [662, 37] width 148 height 32
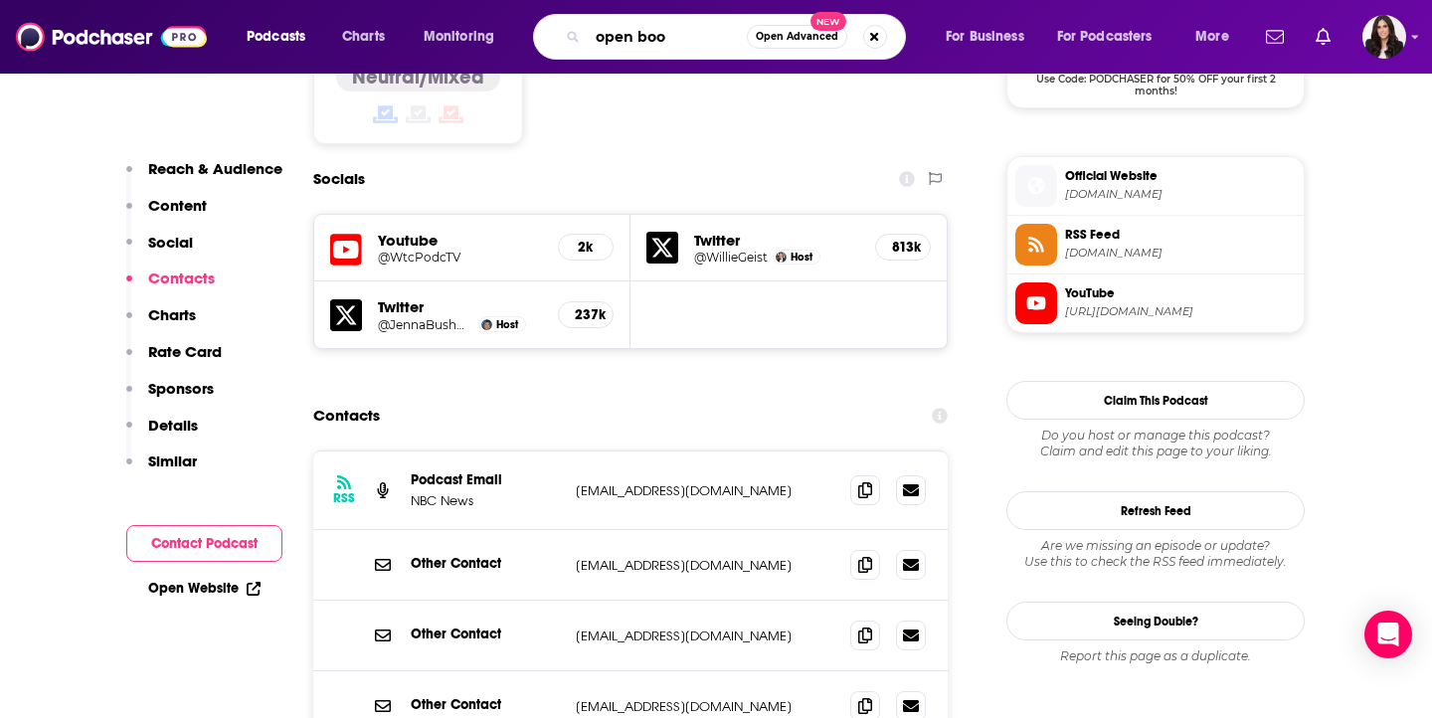
type input "open book"
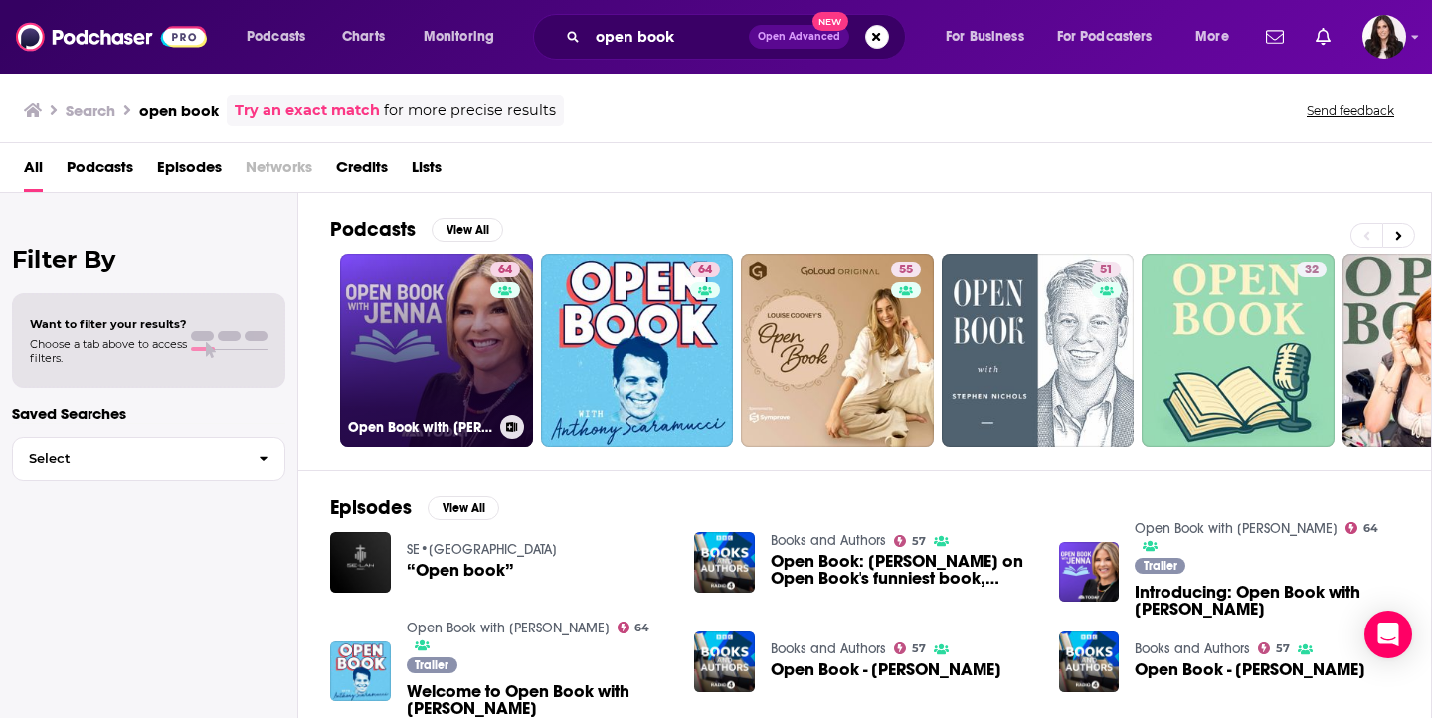
click at [424, 319] on link "64 Open Book with [PERSON_NAME]" at bounding box center [436, 350] width 193 height 193
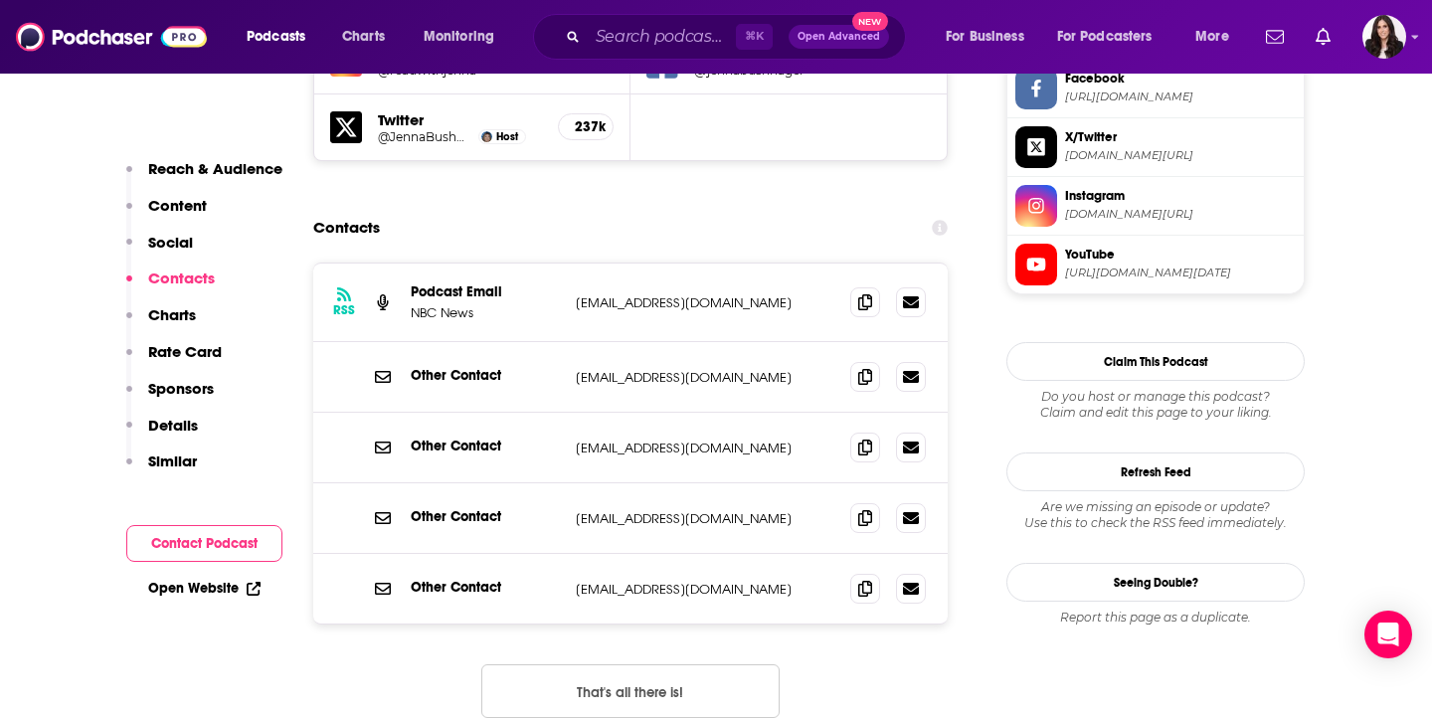
scroll to position [1981, 0]
